Goal: Task Accomplishment & Management: Use online tool/utility

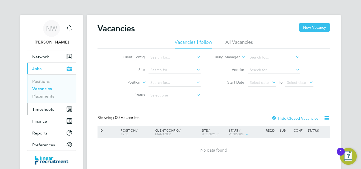
click at [42, 107] on span "Timesheets" at bounding box center [43, 109] width 22 height 5
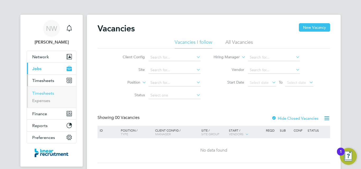
click at [45, 93] on link "Timesheets" at bounding box center [43, 93] width 22 height 5
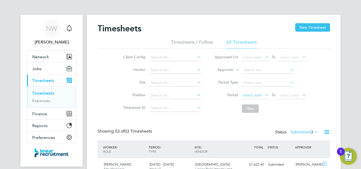
click at [253, 94] on span "Select date" at bounding box center [251, 95] width 19 height 5
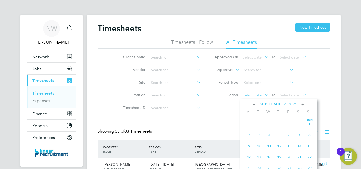
scroll to position [194, 0]
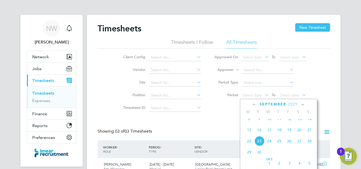
click at [250, 135] on span "15" at bounding box center [249, 130] width 10 height 10
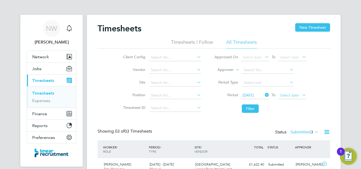
click at [275, 93] on span "Select date" at bounding box center [292, 95] width 28 height 7
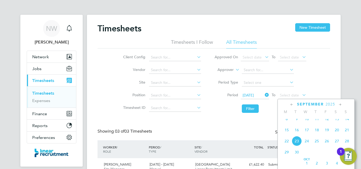
click at [275, 135] on span "21" at bounding box center [347, 130] width 10 height 10
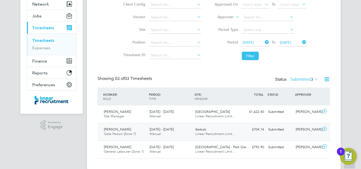
scroll to position [61, 0]
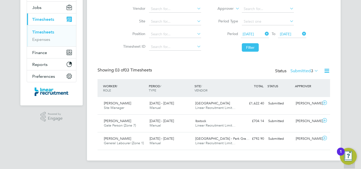
click at [275, 69] on label "Submitted 3" at bounding box center [304, 70] width 28 height 5
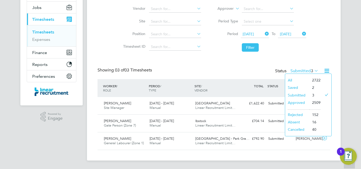
click at [275, 102] on li "Approved" at bounding box center [297, 102] width 24 height 7
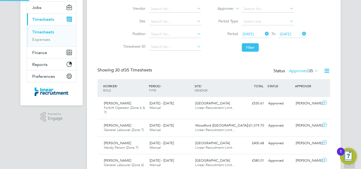
scroll to position [3, 3]
click at [249, 47] on button "Filter" at bounding box center [250, 47] width 17 height 8
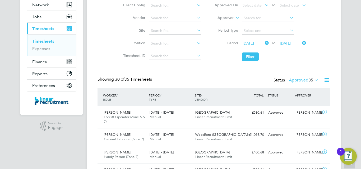
click at [275, 81] on icon at bounding box center [326, 80] width 7 height 7
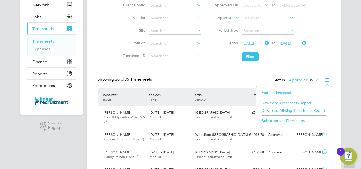
click at [275, 103] on li "Download Timesheets Report" at bounding box center [294, 102] width 70 height 7
